Goal: Transaction & Acquisition: Purchase product/service

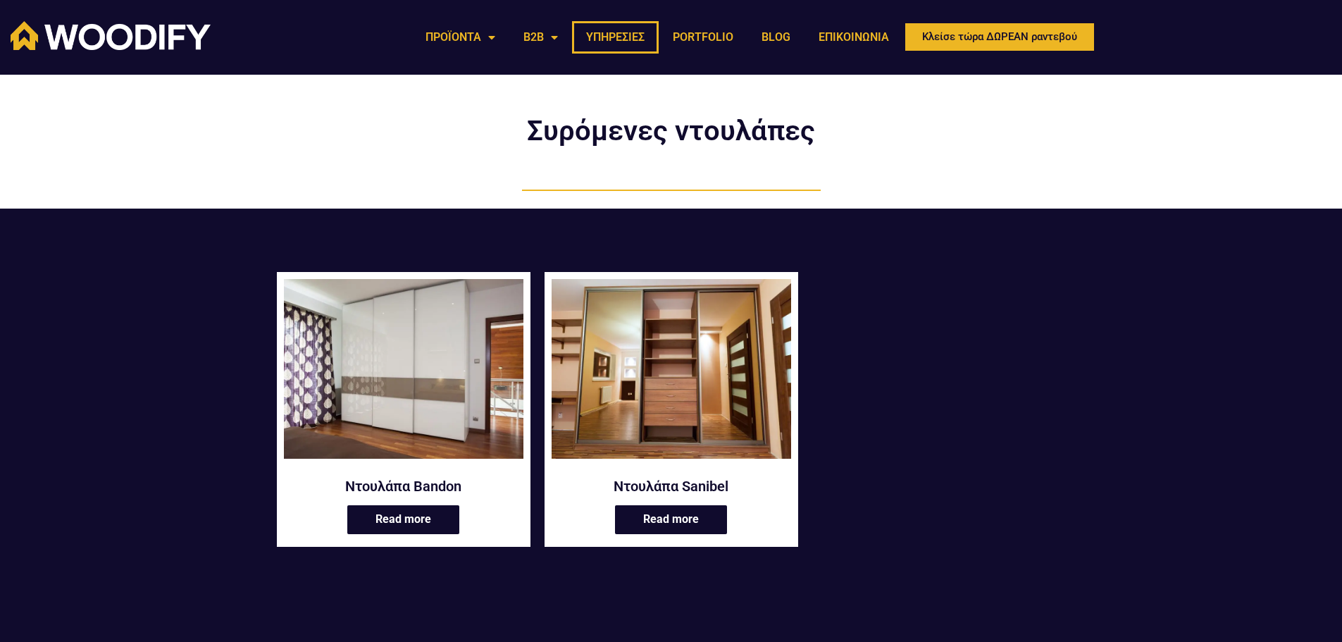
click at [637, 34] on link "ΥΠΗΡΕΣΙΕΣ" at bounding box center [615, 37] width 87 height 32
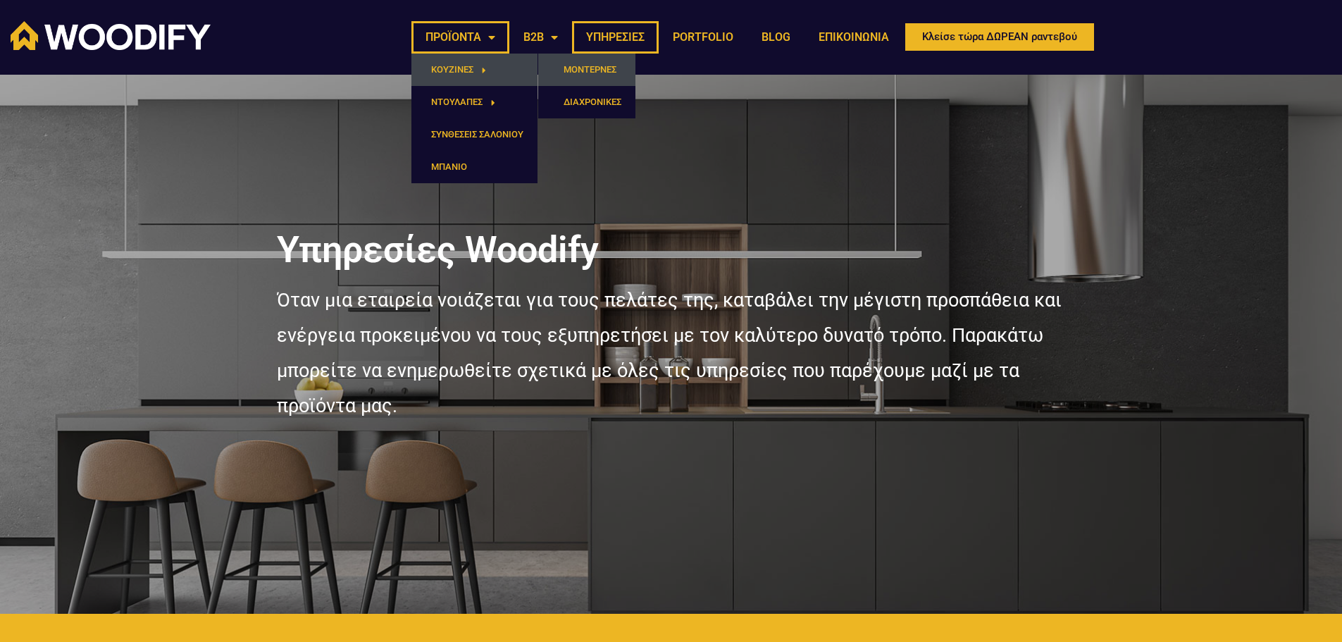
click at [576, 69] on link "ΜΟΝΤΕΡΝΕΣ" at bounding box center [586, 70] width 97 height 32
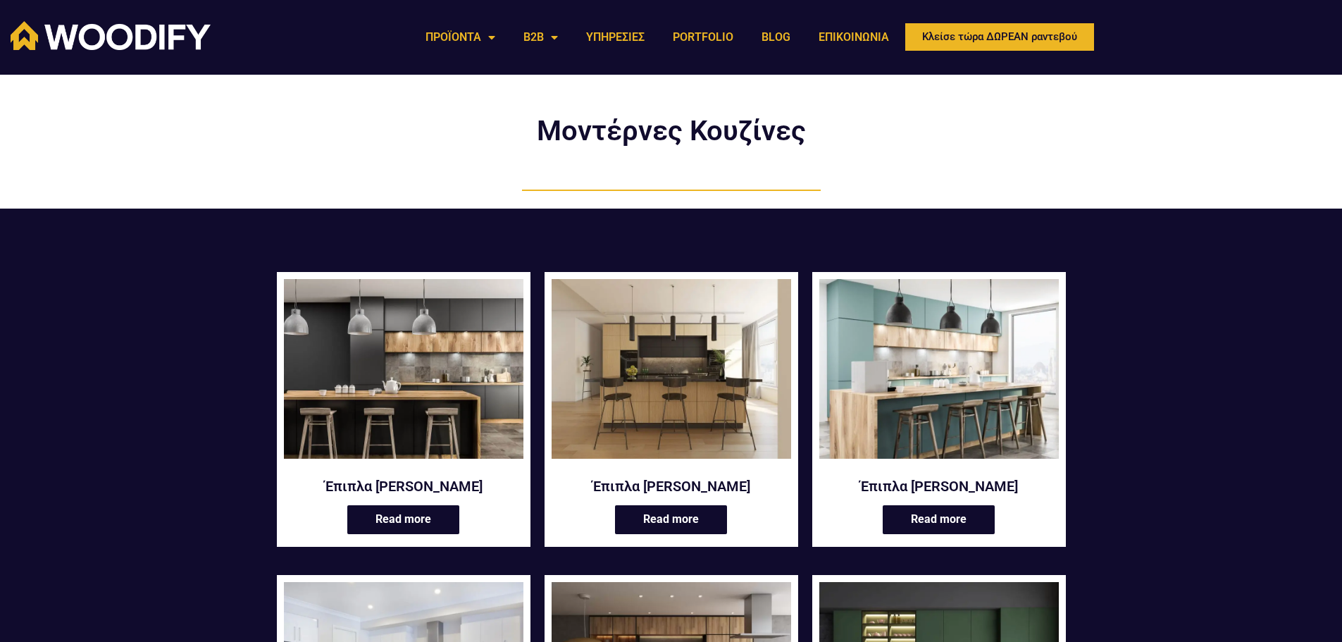
scroll to position [282, 0]
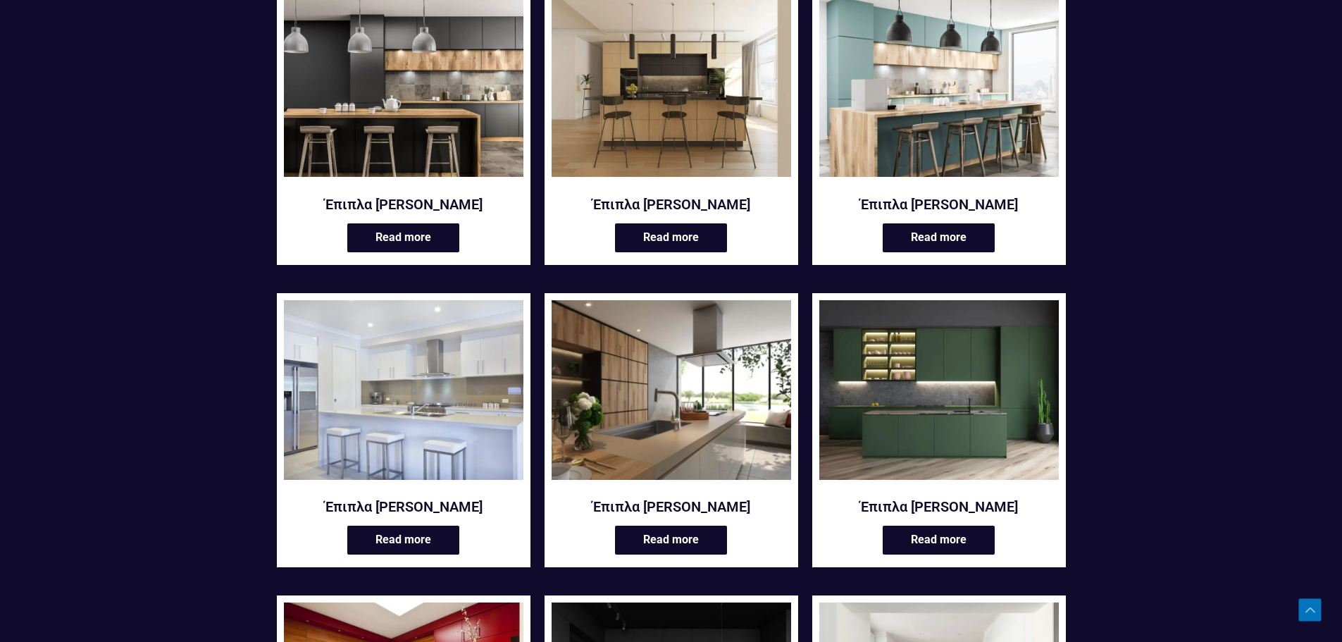
click at [633, 385] on img at bounding box center [672, 390] width 240 height 180
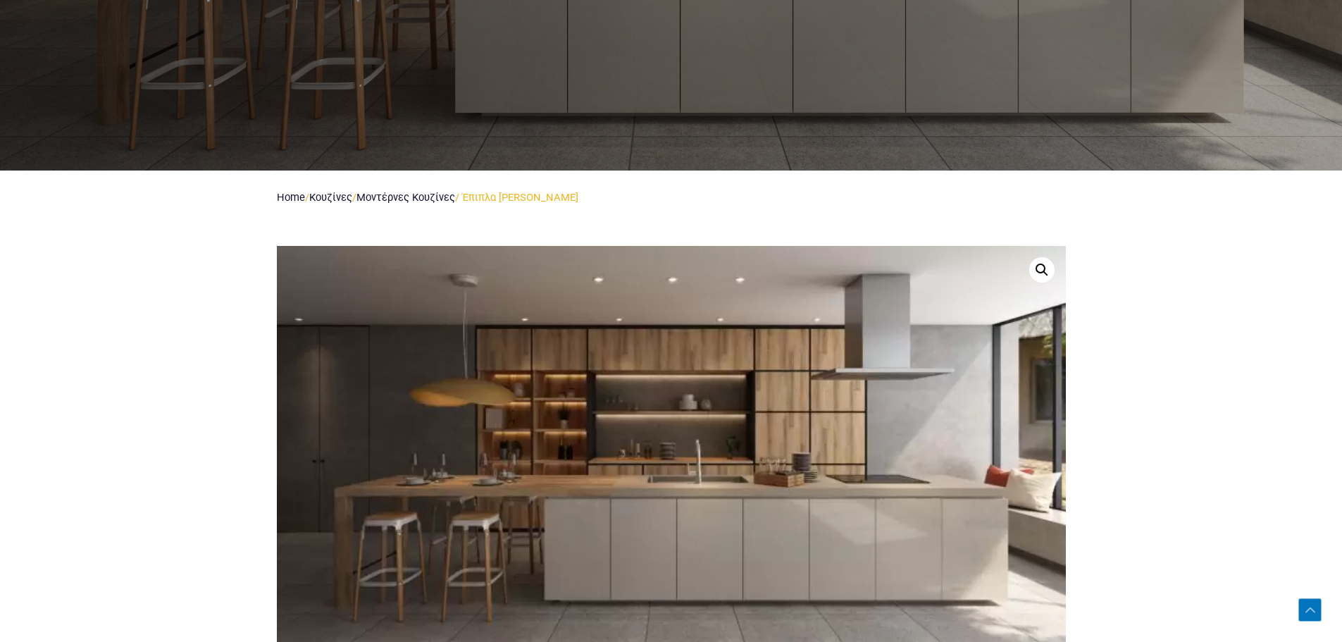
scroll to position [634, 0]
